Goal: Task Accomplishment & Management: Manage account settings

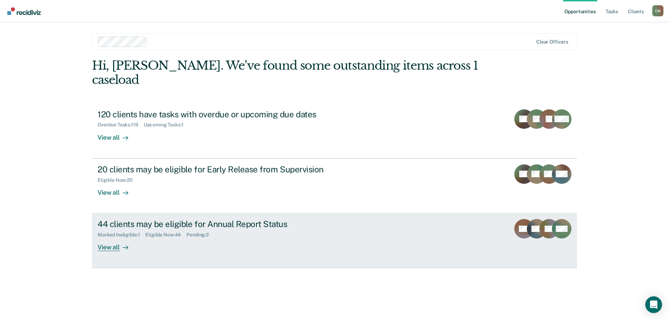
click at [227, 219] on div "44 clients may be eligible for Annual Report Status" at bounding box center [220, 224] width 245 height 10
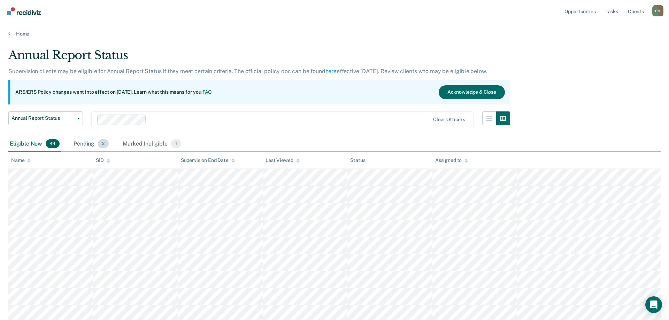
click at [85, 143] on div "Pending 2" at bounding box center [91, 144] width 38 height 15
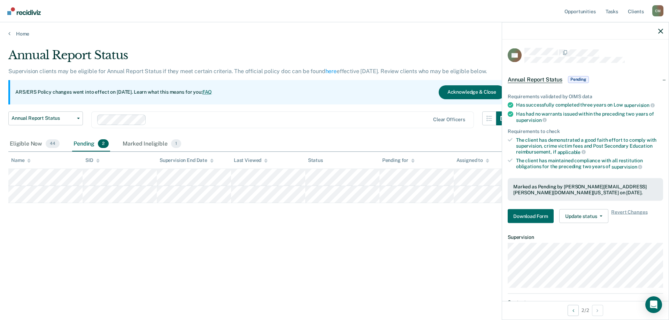
click at [460, 241] on div "Annual Report Status Supervision clients may be eligible for Annual Report Stat…" at bounding box center [334, 158] width 653 height 220
click at [279, 254] on div "Annual Report Status Supervision clients may be eligible for Annual Report Stat…" at bounding box center [334, 158] width 653 height 220
click at [597, 216] on span "button" at bounding box center [600, 216] width 6 height 1
click at [467, 240] on div "Annual Report Status Supervision clients may be eligible for Annual Report Stat…" at bounding box center [334, 158] width 653 height 220
click at [661, 31] on icon "button" at bounding box center [660, 31] width 5 height 5
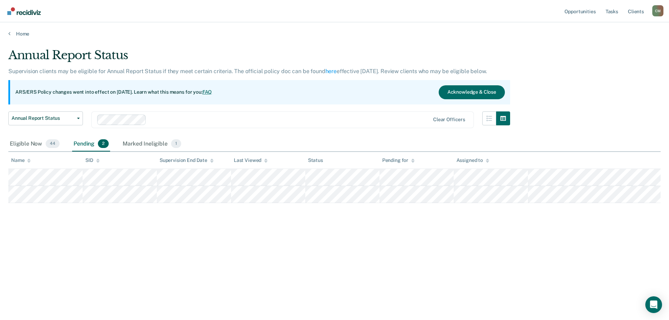
click at [134, 249] on div "Annual Report Status Supervision clients may be eligible for Annual Report Stat…" at bounding box center [334, 158] width 653 height 220
click at [33, 10] on img "Main navigation" at bounding box center [24, 11] width 33 height 8
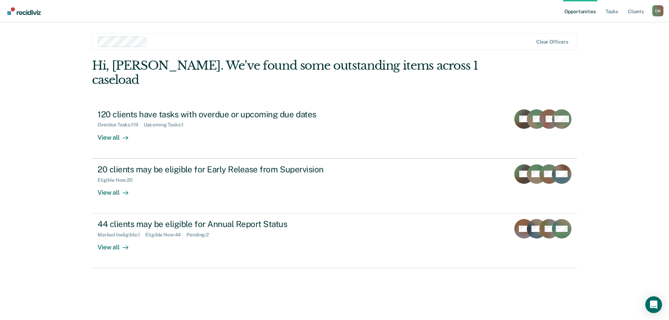
click at [187, 269] on div "Hi, [PERSON_NAME]. We’ve found some outstanding items across 1 caseload 120 cli…" at bounding box center [334, 180] width 485 height 242
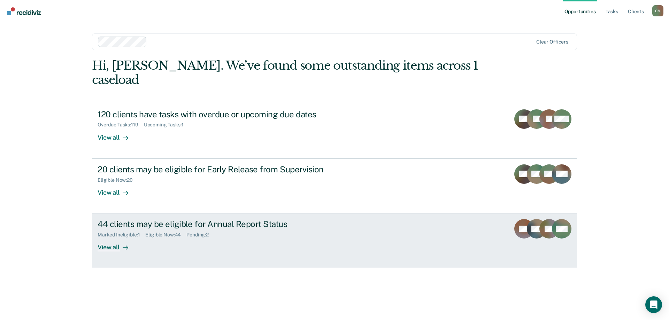
click at [161, 219] on div "44 clients may be eligible for Annual Report Status" at bounding box center [220, 224] width 245 height 10
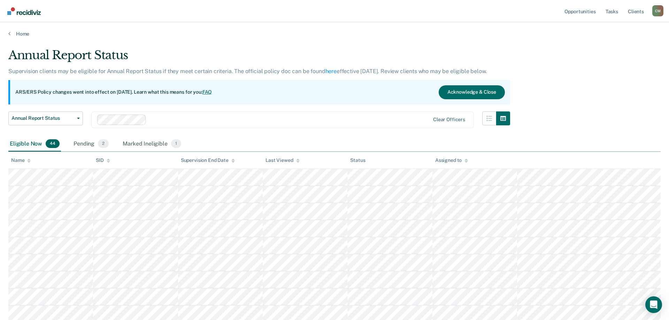
click at [33, 158] on th "Name" at bounding box center [50, 160] width 85 height 17
click at [29, 159] on icon at bounding box center [28, 160] width 3 height 2
click at [99, 143] on span "2" at bounding box center [103, 143] width 11 height 9
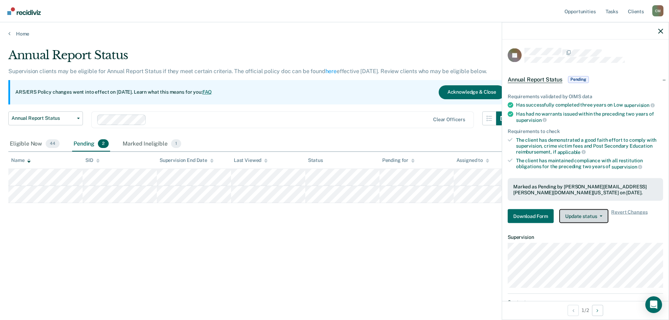
click at [587, 216] on button "Update status" at bounding box center [583, 217] width 49 height 14
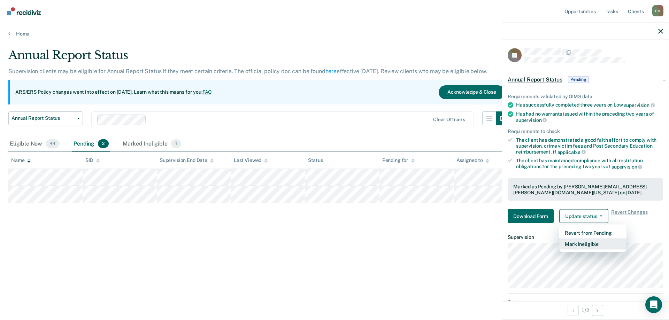
click at [602, 246] on button "Mark Ineligible" at bounding box center [592, 244] width 67 height 11
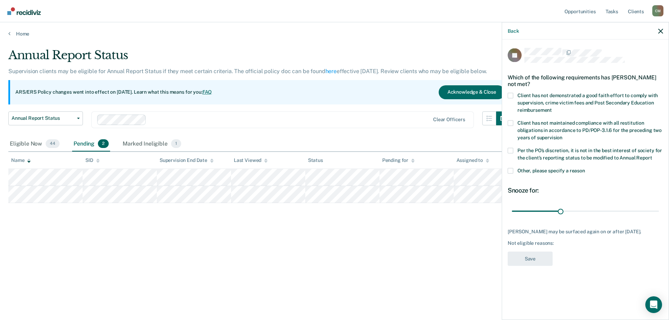
click at [508, 96] on span at bounding box center [511, 96] width 6 height 6
click at [552, 107] on input "Client has not demonstrated a good faith effort to comply with supervision, cri…" at bounding box center [552, 107] width 0 height 0
click at [510, 151] on span at bounding box center [511, 151] width 6 height 6
click at [652, 155] on input "Per the PO’s discretion, it is not in the best interest of society for the clie…" at bounding box center [652, 155] width 0 height 0
click at [541, 257] on button "Save" at bounding box center [530, 259] width 45 height 14
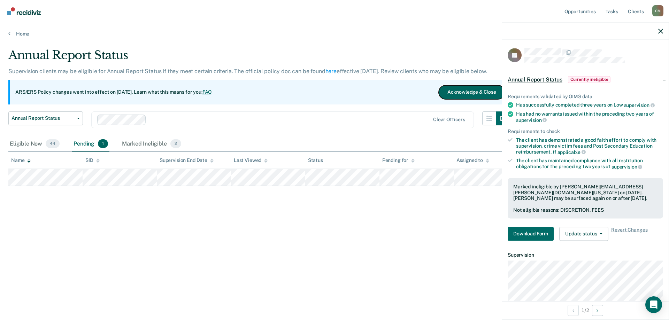
click at [465, 92] on button "Acknowledge & Close" at bounding box center [472, 92] width 66 height 14
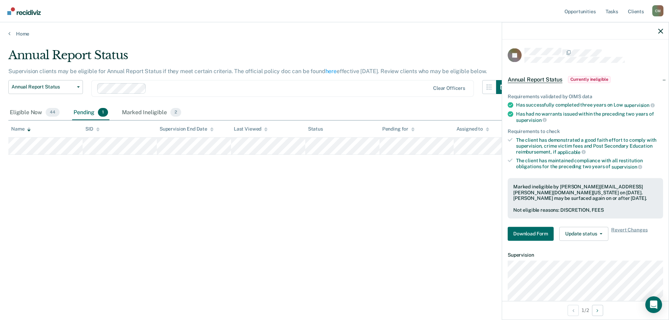
click at [658, 32] on div at bounding box center [585, 30] width 167 height 17
click at [662, 29] on button "button" at bounding box center [660, 31] width 5 height 6
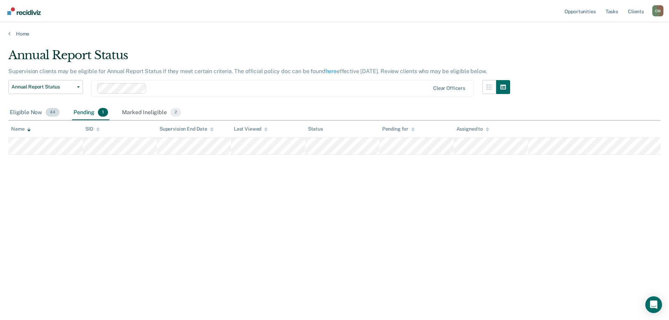
click at [26, 111] on div "Eligible Now 44" at bounding box center [34, 112] width 53 height 15
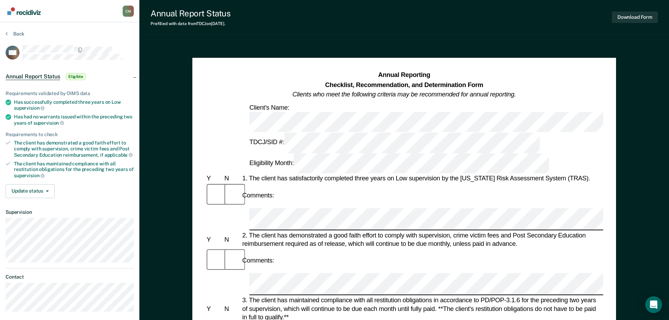
click at [4, 35] on section "Back WB Annual Report Status Eligible Requirements validated by OIMS data Has s…" at bounding box center [69, 174] width 139 height 304
click at [6, 33] on icon at bounding box center [7, 34] width 2 height 6
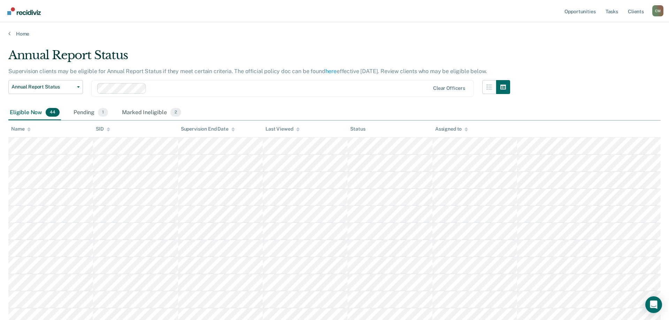
click at [29, 129] on icon at bounding box center [28, 128] width 3 height 2
click at [131, 137] on th "SID" at bounding box center [135, 129] width 85 height 17
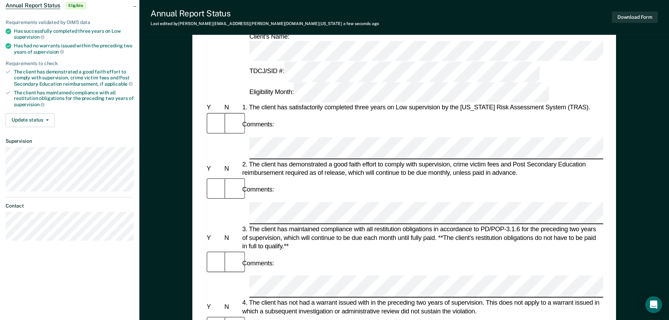
scroll to position [107, 0]
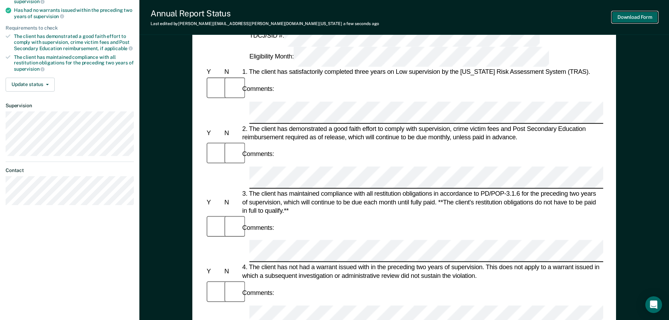
click at [638, 19] on button "Download Form" at bounding box center [635, 18] width 46 height 12
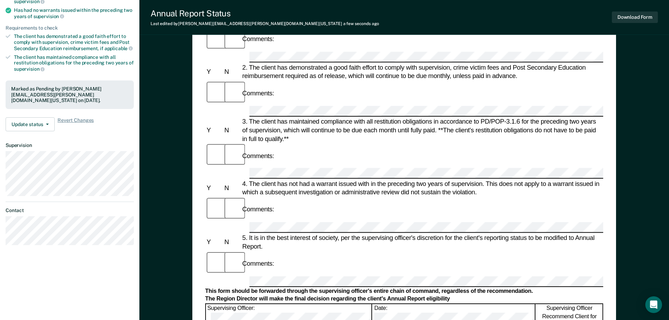
scroll to position [0, 0]
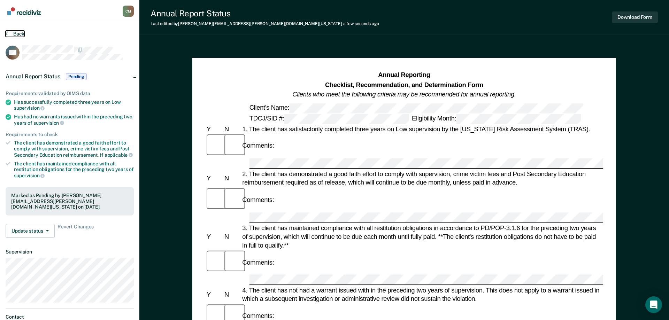
click at [13, 36] on button "Back" at bounding box center [15, 34] width 19 height 6
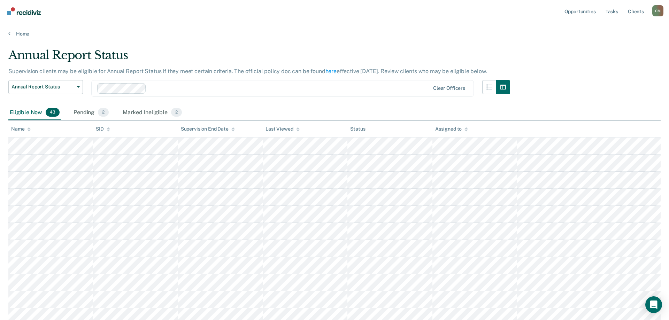
click at [28, 127] on icon at bounding box center [28, 129] width 3 height 5
click at [77, 113] on div "Pending 2" at bounding box center [91, 112] width 38 height 15
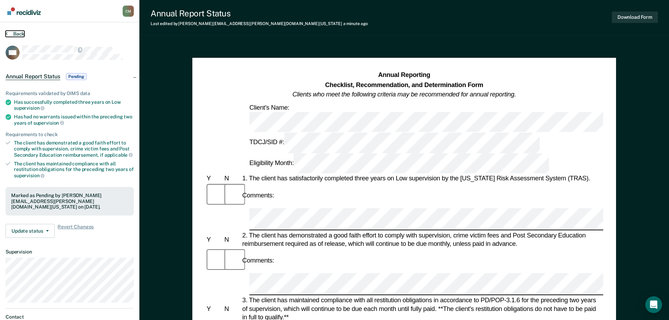
click at [7, 32] on icon at bounding box center [7, 34] width 2 height 6
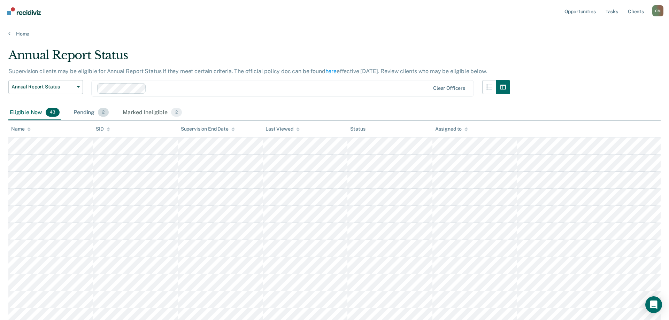
click at [84, 111] on div "Pending 2" at bounding box center [91, 112] width 38 height 15
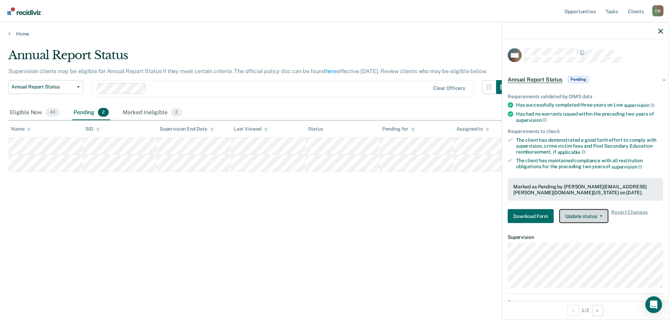
click at [589, 215] on button "Update status" at bounding box center [583, 217] width 49 height 14
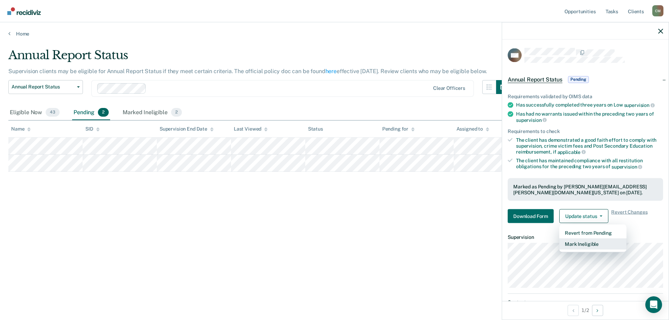
click at [589, 242] on button "Mark Ineligible" at bounding box center [592, 244] width 67 height 11
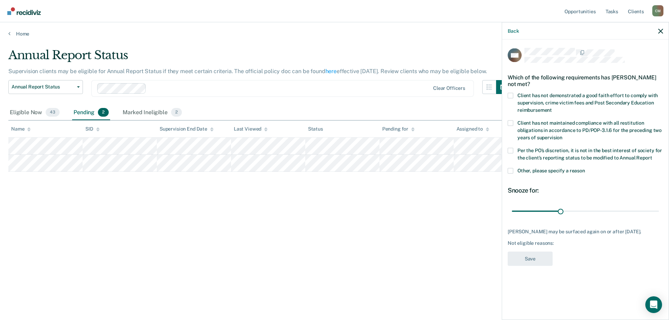
click at [512, 92] on div "Which of the following requirements has [PERSON_NAME] not met?" at bounding box center [585, 80] width 155 height 24
click at [508, 93] on span at bounding box center [511, 96] width 6 height 6
click at [552, 107] on input "Client has not demonstrated a good faith effort to comply with supervision, cri…" at bounding box center [552, 107] width 0 height 0
click at [510, 171] on span at bounding box center [511, 171] width 6 height 6
click at [585, 168] on input "Other, please specify a reason" at bounding box center [585, 168] width 0 height 0
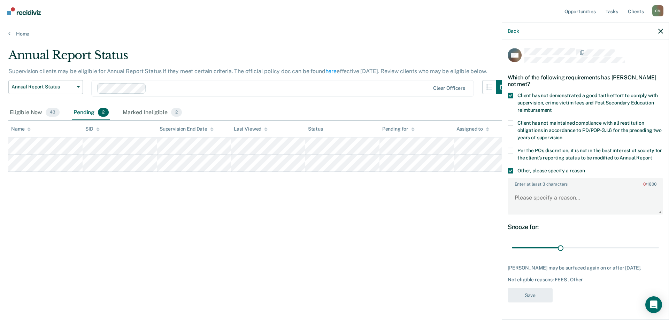
click at [505, 168] on div "WB Which of the following requirements has [PERSON_NAME] not met? Client has no…" at bounding box center [585, 179] width 167 height 279
click at [511, 169] on span at bounding box center [511, 171] width 6 height 6
click at [585, 168] on input "Other, please specify a reason" at bounding box center [585, 168] width 0 height 0
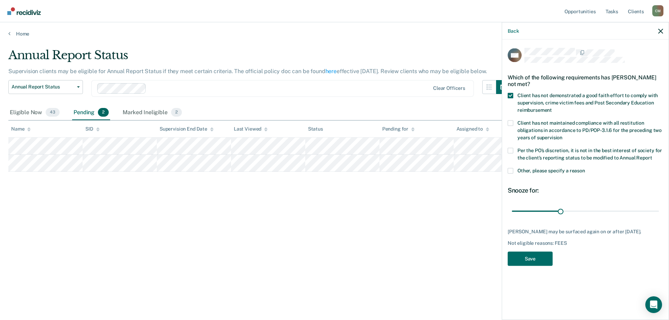
click at [511, 155] on label "Per the PO’s discretion, it is not in the best interest of society for the clie…" at bounding box center [585, 155] width 155 height 15
click at [652, 155] on input "Per the PO’s discretion, it is not in the best interest of society for the clie…" at bounding box center [652, 155] width 0 height 0
click at [529, 265] on button "Save" at bounding box center [530, 259] width 45 height 14
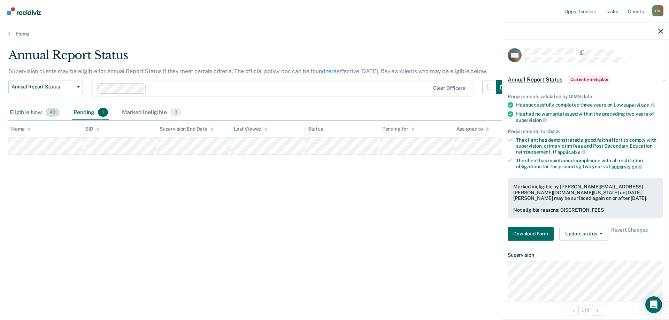
click at [37, 114] on div "Eligible Now 43" at bounding box center [34, 112] width 53 height 15
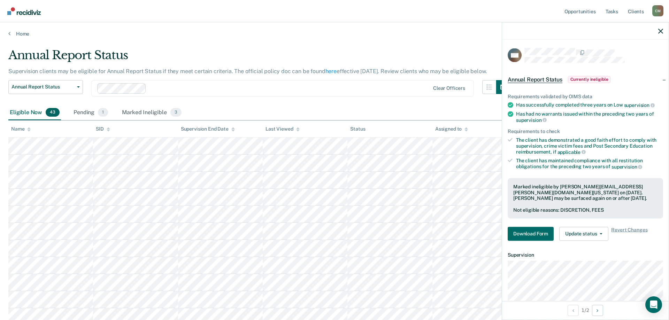
click at [23, 129] on div "Name" at bounding box center [21, 129] width 20 height 6
click at [662, 32] on icon "button" at bounding box center [660, 31] width 5 height 5
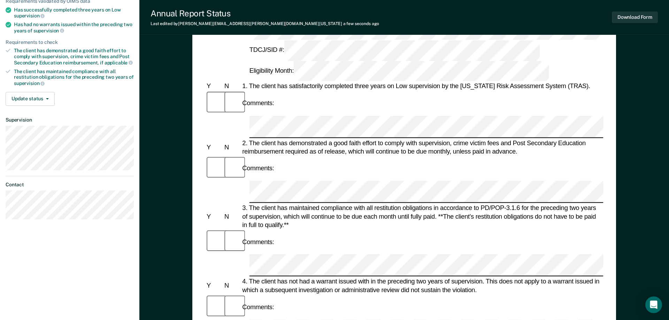
scroll to position [142, 0]
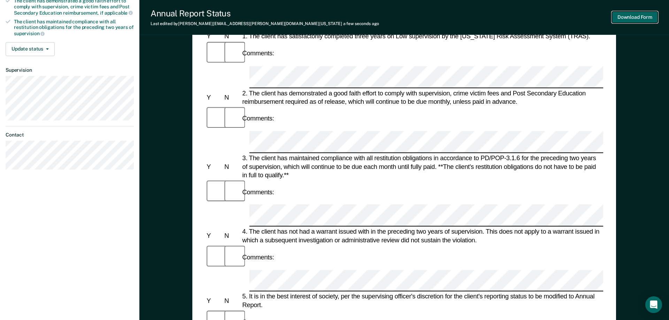
click at [617, 13] on button "Download Form" at bounding box center [635, 18] width 46 height 12
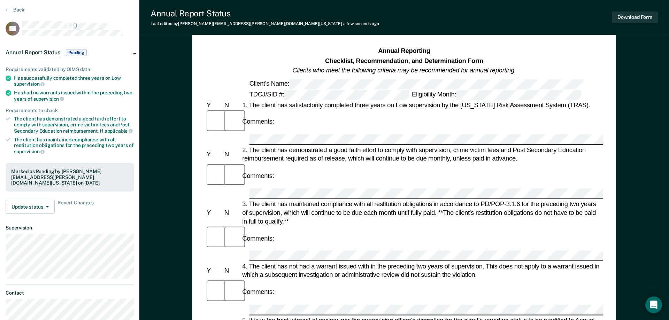
scroll to position [0, 0]
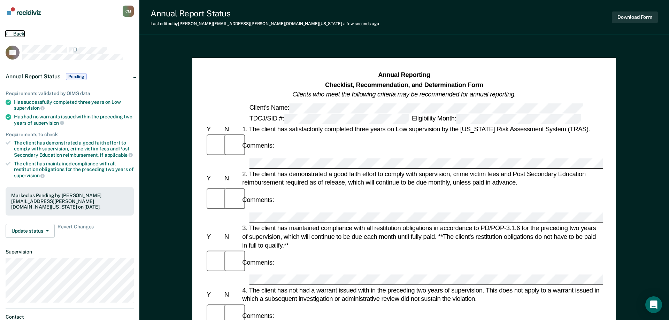
click at [12, 36] on button "Back" at bounding box center [15, 34] width 19 height 6
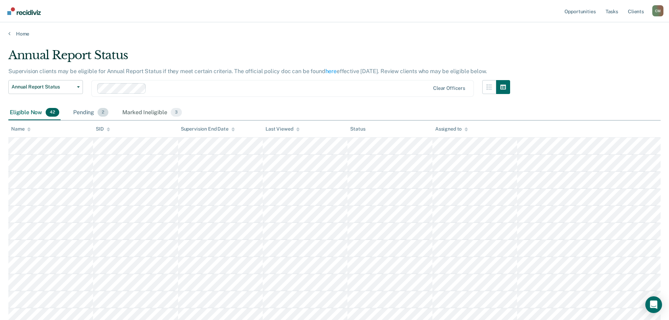
click at [83, 112] on div "Pending 2" at bounding box center [91, 112] width 38 height 15
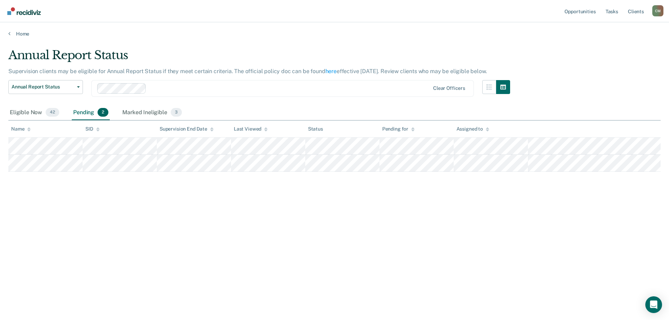
click at [563, 56] on div "Annual Report Status Supervision clients may be eligible for Annual Report Stat…" at bounding box center [334, 158] width 653 height 220
click at [9, 36] on icon at bounding box center [9, 34] width 2 height 6
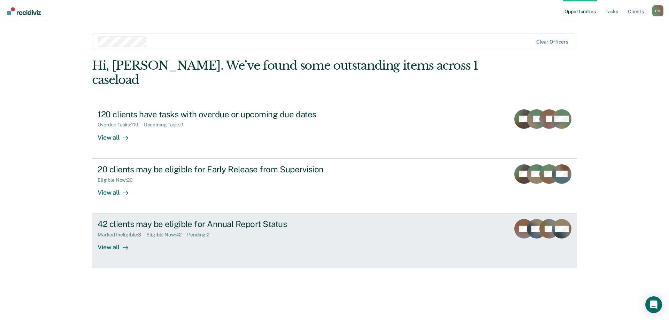
click at [171, 219] on div "42 clients may be eligible for Annual Report Status" at bounding box center [220, 224] width 245 height 10
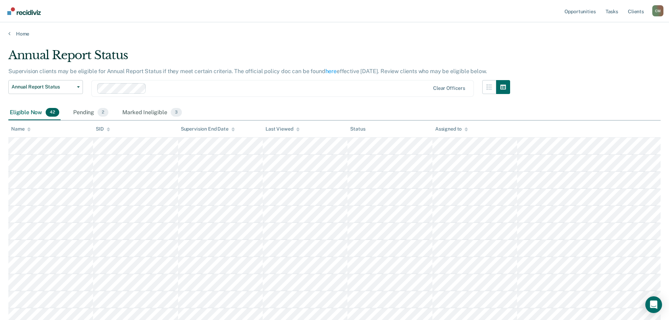
click at [21, 130] on div "Name" at bounding box center [21, 129] width 20 height 6
click at [99, 112] on span "2" at bounding box center [103, 112] width 11 height 9
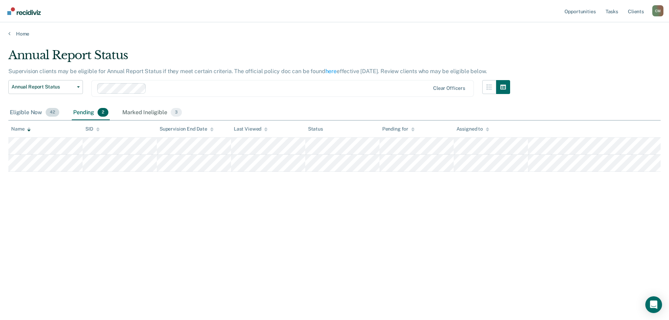
click at [32, 112] on div "Eligible Now 42" at bounding box center [34, 112] width 52 height 15
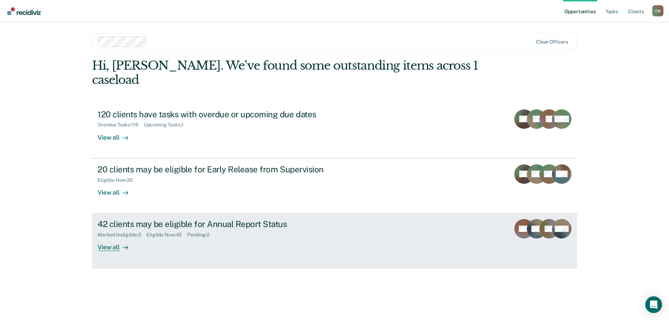
click at [214, 219] on div "42 clients may be eligible for Annual Report Status" at bounding box center [220, 224] width 245 height 10
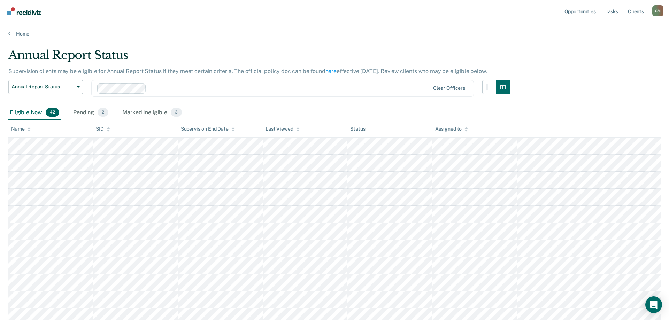
click at [31, 128] on th "Name" at bounding box center [50, 129] width 85 height 17
click at [27, 130] on div "Name" at bounding box center [21, 129] width 20 height 6
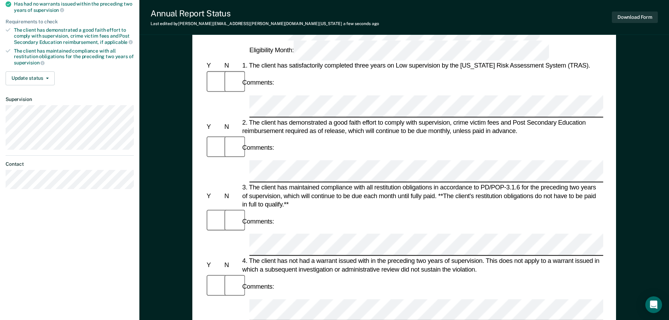
scroll to position [142, 0]
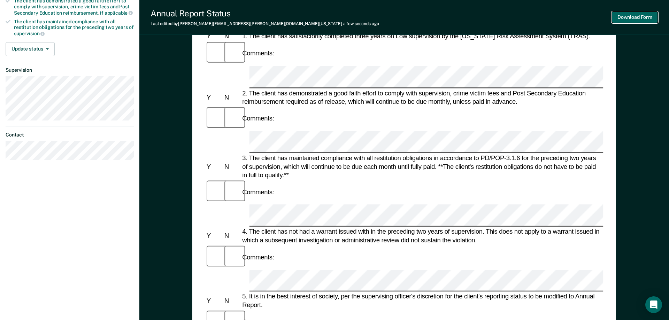
click at [637, 20] on button "Download Form" at bounding box center [635, 18] width 46 height 12
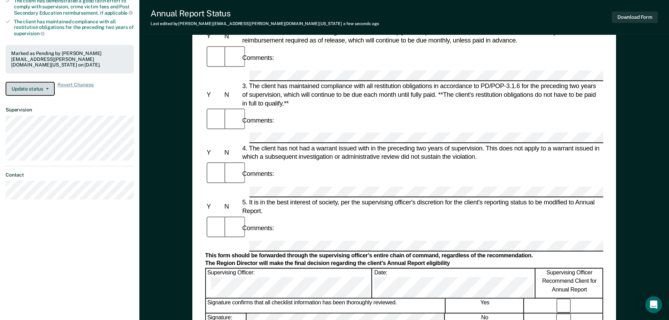
click at [35, 86] on button "Update status" at bounding box center [30, 89] width 49 height 14
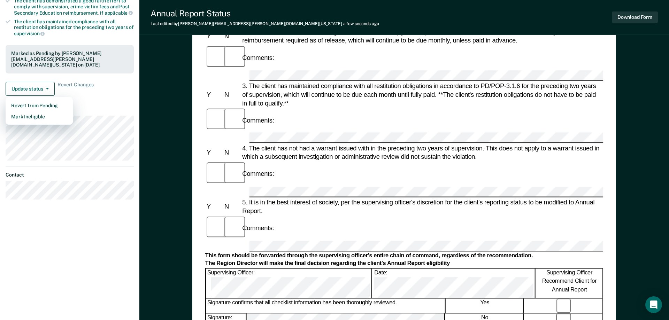
click at [98, 107] on dt "Supervision" at bounding box center [70, 110] width 128 height 6
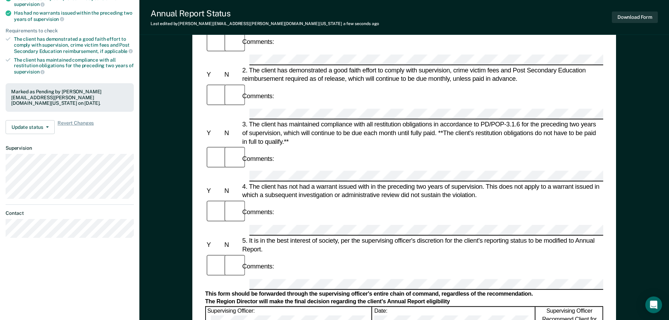
scroll to position [0, 0]
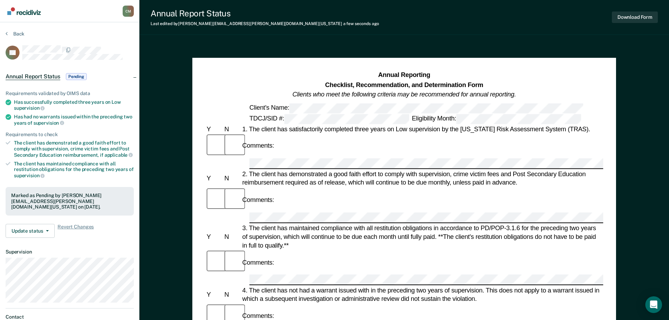
click at [5, 33] on section "Back AB Annual Report Status Pending Requirements validated by OIMS data Has su…" at bounding box center [69, 189] width 139 height 334
click at [7, 34] on icon at bounding box center [7, 34] width 2 height 6
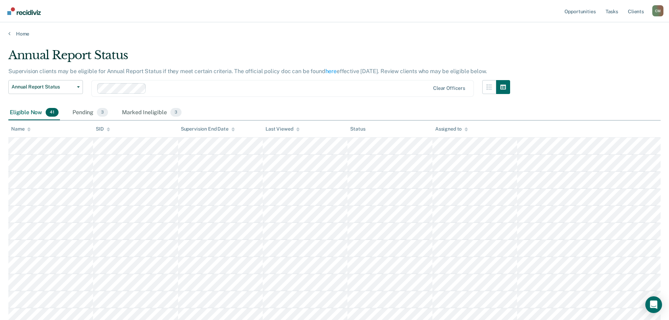
click at [26, 127] on div "Name" at bounding box center [21, 129] width 20 height 6
click at [90, 111] on div "Pending 3" at bounding box center [90, 112] width 38 height 15
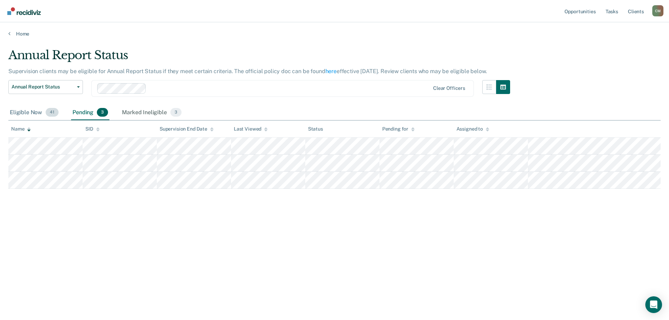
click at [31, 112] on div "Eligible Now 41" at bounding box center [34, 112] width 52 height 15
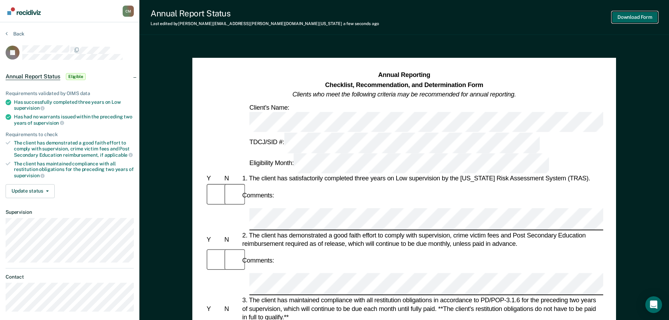
click at [644, 17] on button "Download Form" at bounding box center [635, 18] width 46 height 12
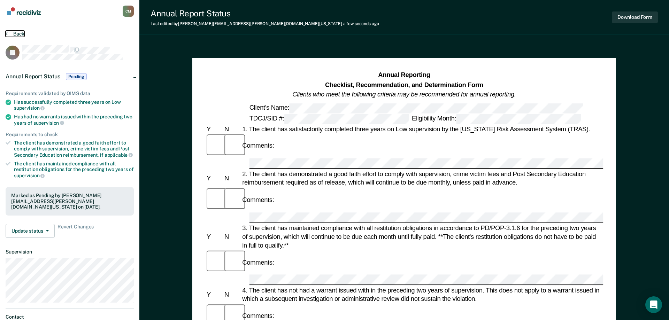
click at [15, 34] on button "Back" at bounding box center [15, 34] width 19 height 6
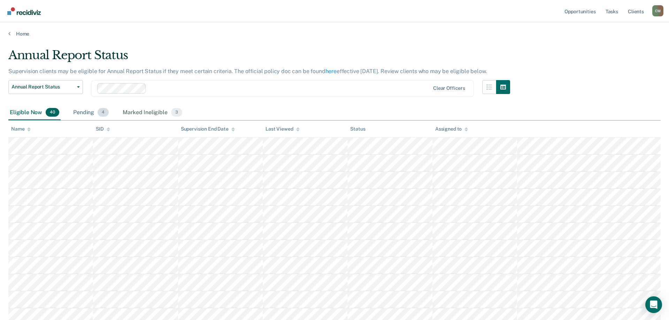
click at [82, 112] on div "Pending 4" at bounding box center [91, 112] width 38 height 15
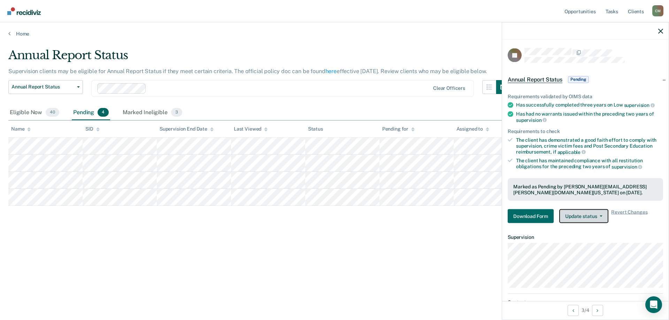
click at [595, 214] on button "Update status" at bounding box center [583, 217] width 49 height 14
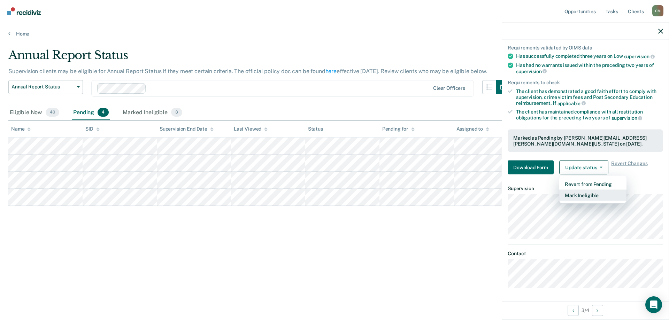
click at [594, 192] on button "Mark Ineligible" at bounding box center [592, 195] width 67 height 11
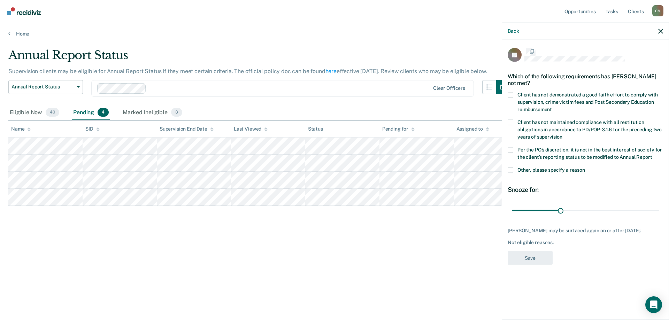
scroll to position [0, 0]
click at [510, 96] on span at bounding box center [511, 96] width 6 height 6
click at [552, 107] on input "Client has not demonstrated a good faith effort to comply with supervision, cri…" at bounding box center [552, 107] width 0 height 0
click at [512, 150] on span at bounding box center [511, 151] width 6 height 6
click at [652, 155] on input "Per the PO’s discretion, it is not in the best interest of society for the clie…" at bounding box center [652, 155] width 0 height 0
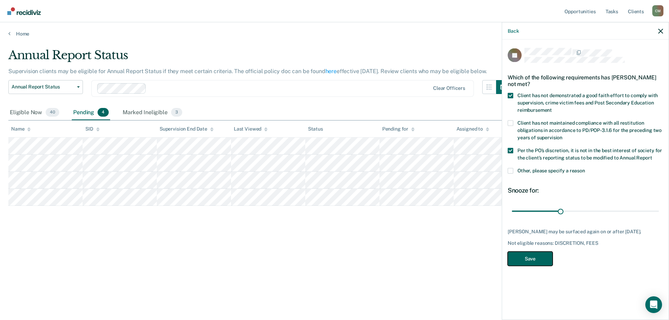
click at [543, 260] on button "Save" at bounding box center [530, 259] width 45 height 14
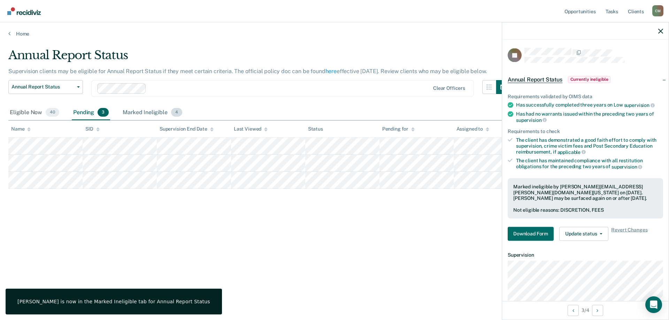
click at [145, 110] on div "Marked Ineligible 4" at bounding box center [152, 112] width 62 height 15
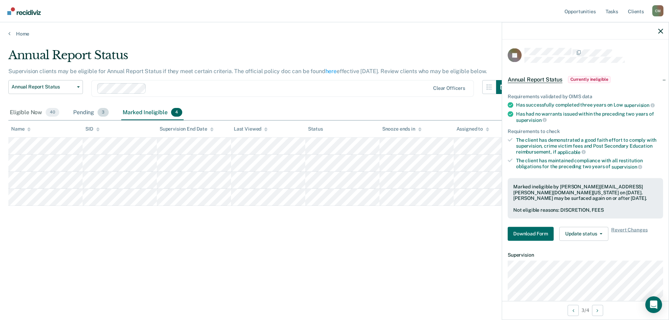
click at [88, 111] on div "Pending 3" at bounding box center [91, 112] width 38 height 15
click at [23, 112] on div "Eligible Now 40" at bounding box center [34, 112] width 52 height 15
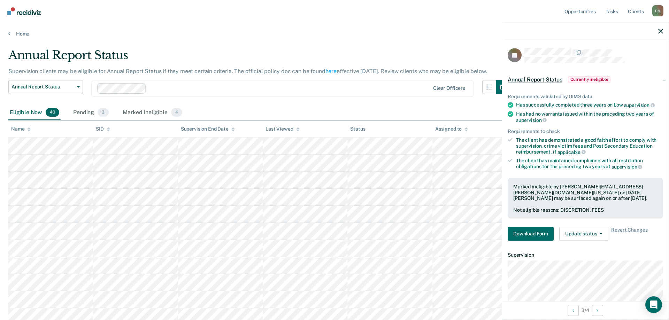
click at [28, 127] on icon at bounding box center [28, 129] width 3 height 5
click at [27, 130] on div "Name" at bounding box center [21, 129] width 20 height 6
click at [29, 128] on icon at bounding box center [28, 128] width 3 height 2
click at [661, 31] on icon "button" at bounding box center [660, 31] width 5 height 5
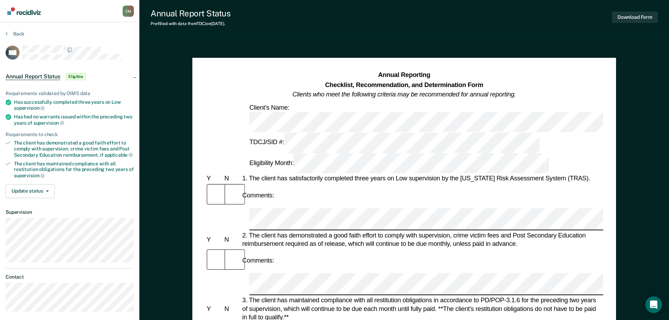
click at [352, 184] on div "Comments:" at bounding box center [404, 196] width 398 height 24
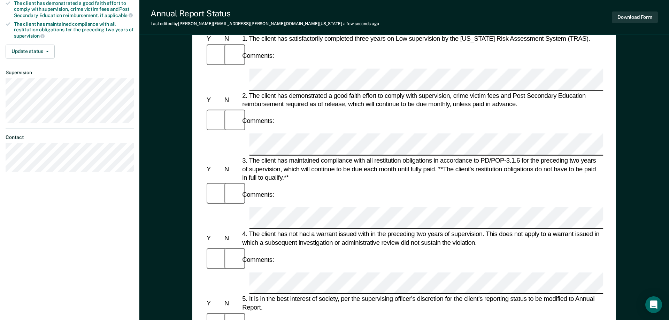
scroll to position [71, 0]
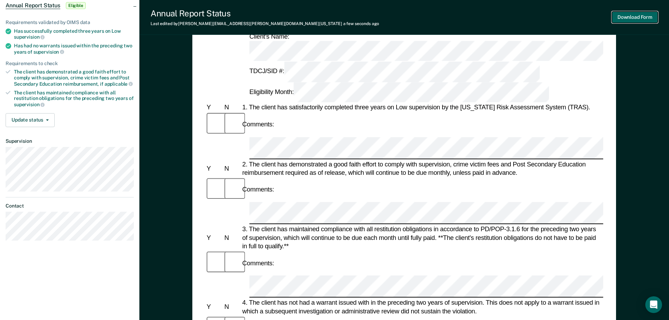
click at [641, 20] on button "Download Form" at bounding box center [635, 18] width 46 height 12
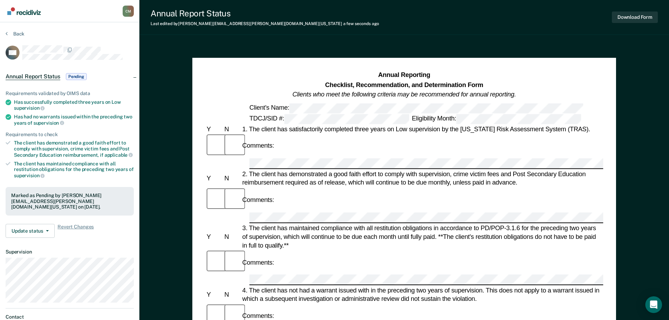
scroll to position [107, 0]
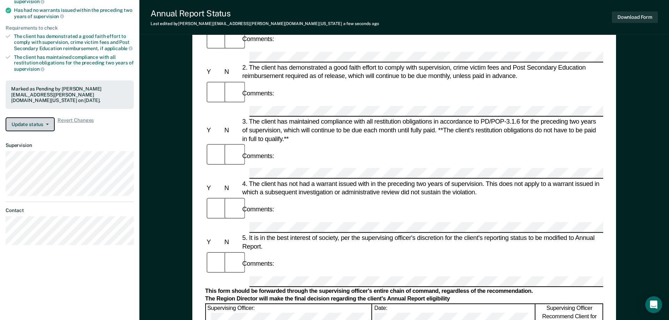
click at [46, 127] on button "Update status" at bounding box center [30, 124] width 49 height 14
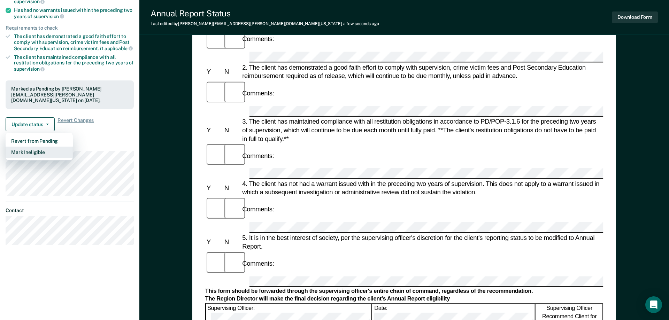
click at [41, 150] on button "Mark Ineligible" at bounding box center [39, 152] width 67 height 11
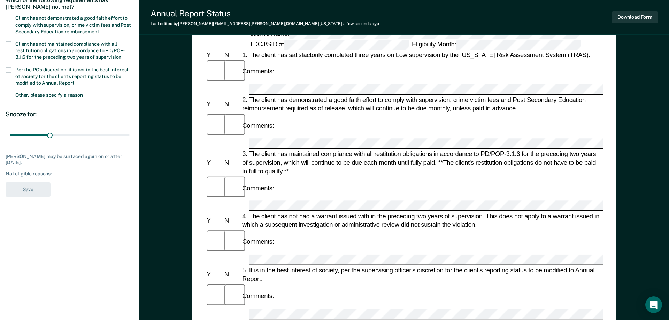
scroll to position [36, 0]
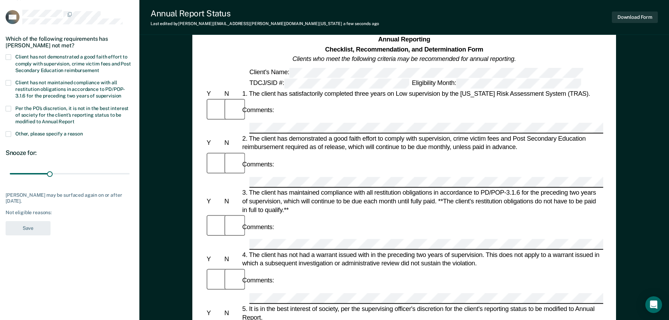
click at [10, 57] on span at bounding box center [9, 57] width 6 height 6
click at [99, 68] on input "Client has not demonstrated a good faith effort to comply with supervision, cri…" at bounding box center [99, 68] width 0 height 0
click at [11, 108] on label "Per the PO’s discretion, it is not in the best interest of society for the clie…" at bounding box center [70, 116] width 128 height 20
click at [75, 119] on input "Per the PO’s discretion, it is not in the best interest of society for the clie…" at bounding box center [75, 119] width 0 height 0
click at [36, 230] on button "Save" at bounding box center [28, 228] width 45 height 14
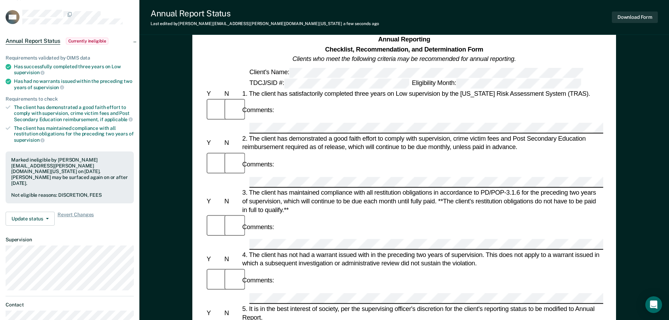
scroll to position [0, 0]
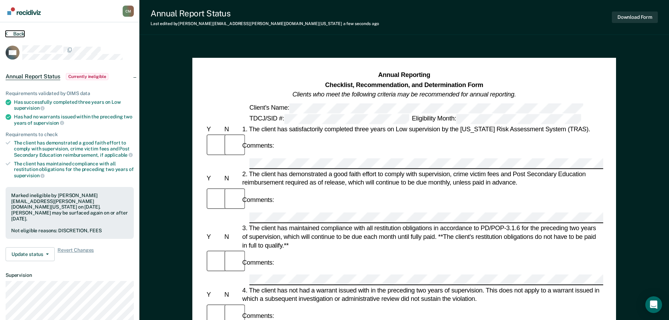
click at [7, 33] on icon at bounding box center [7, 34] width 2 height 6
